Goal: Task Accomplishment & Management: Manage account settings

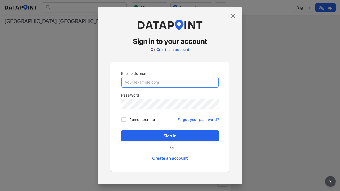
click at [170, 82] on input "email" at bounding box center [169, 82] width 97 height 11
type input "[EMAIL_ADDRESS][PERSON_NAME][DOMAIN_NAME]"
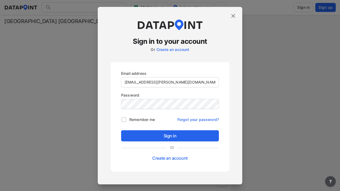
click at [124, 119] on input "Remember me" at bounding box center [123, 119] width 11 height 11
checkbox input "true"
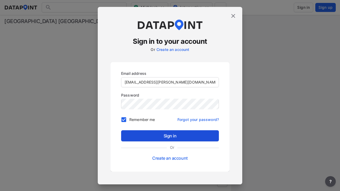
click at [170, 136] on span "Sign in" at bounding box center [169, 136] width 89 height 6
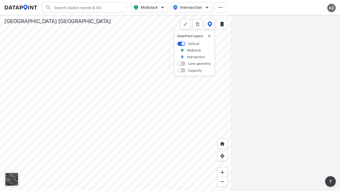
click at [149, 7] on span "Midblock" at bounding box center [148, 7] width 31 height 6
